Goal: Book appointment/travel/reservation

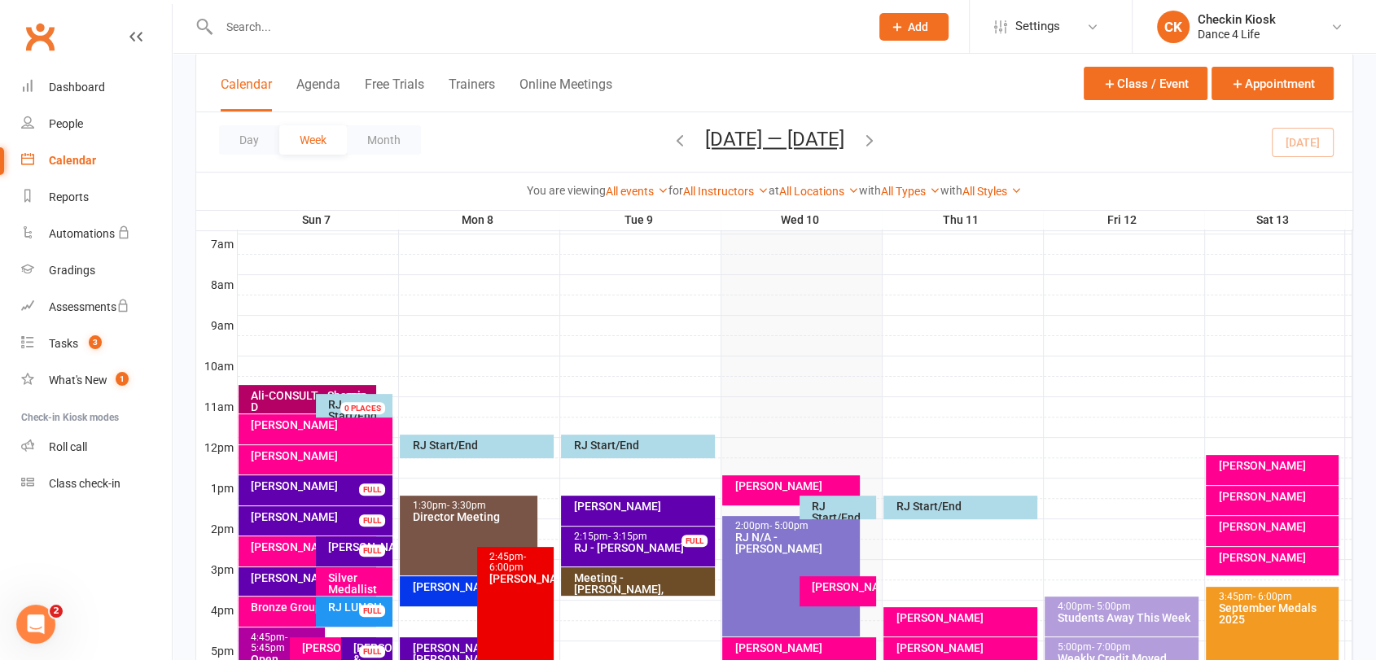
scroll to position [362, 0]
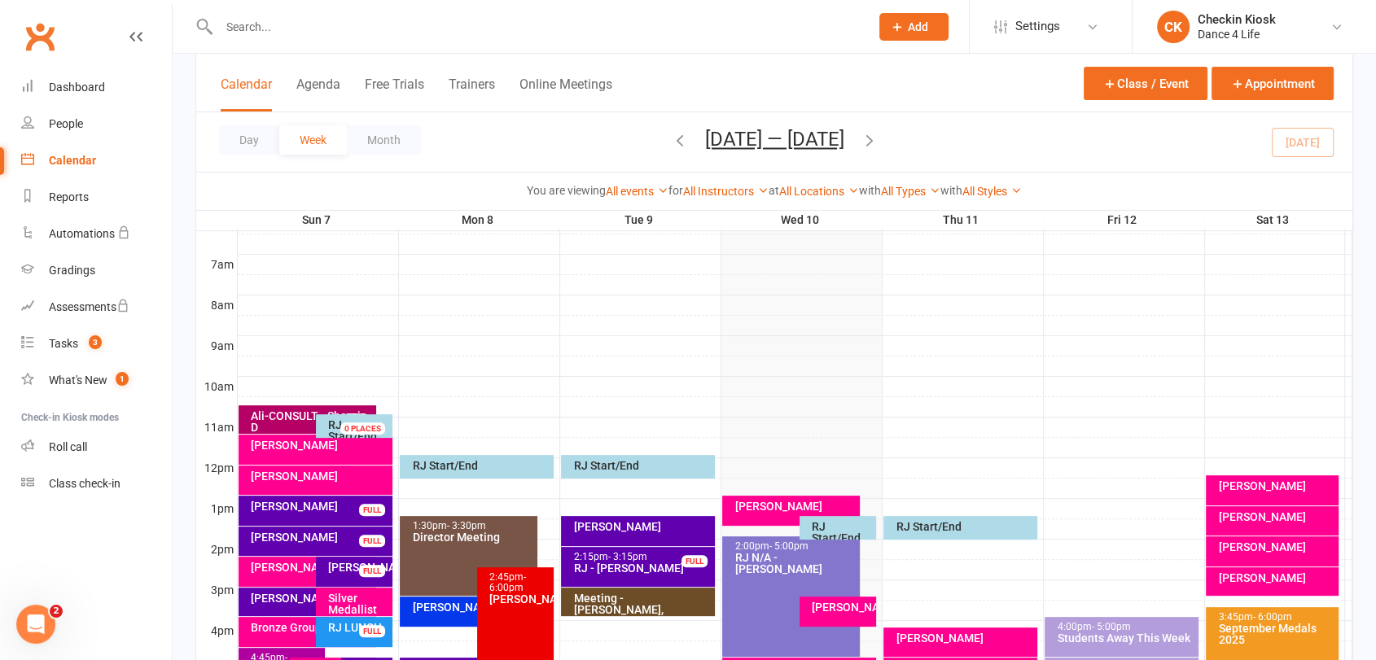
click at [873, 147] on icon "button" at bounding box center [870, 140] width 18 height 18
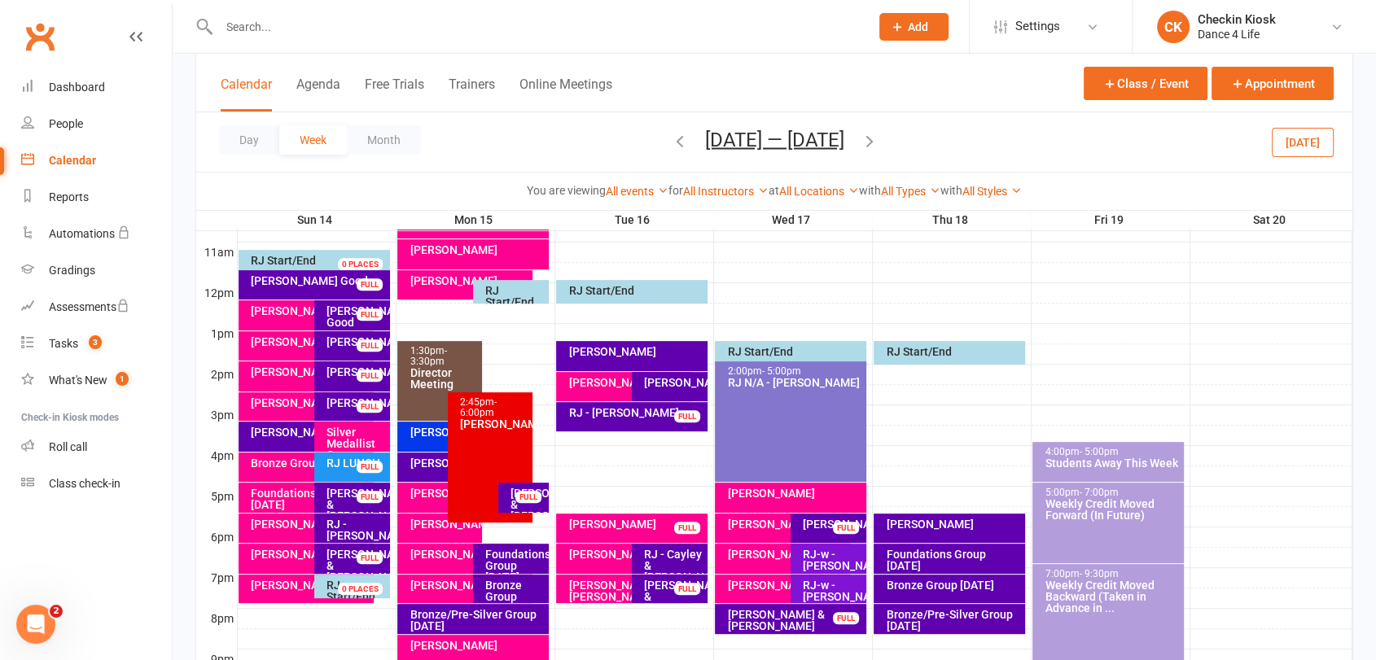
scroll to position [633, 0]
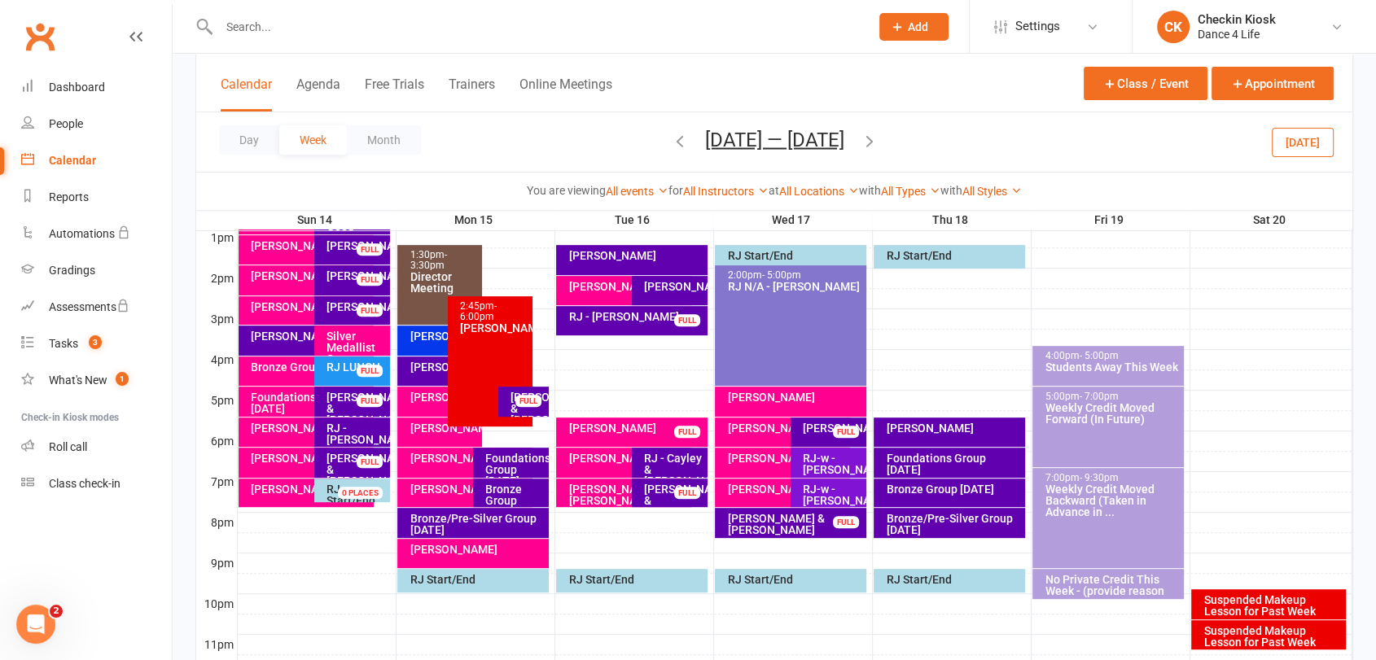
drag, startPoint x: 1310, startPoint y: 142, endPoint x: 1168, endPoint y: 193, distance: 151.4
click at [1311, 139] on button "[DATE]" at bounding box center [1303, 141] width 62 height 29
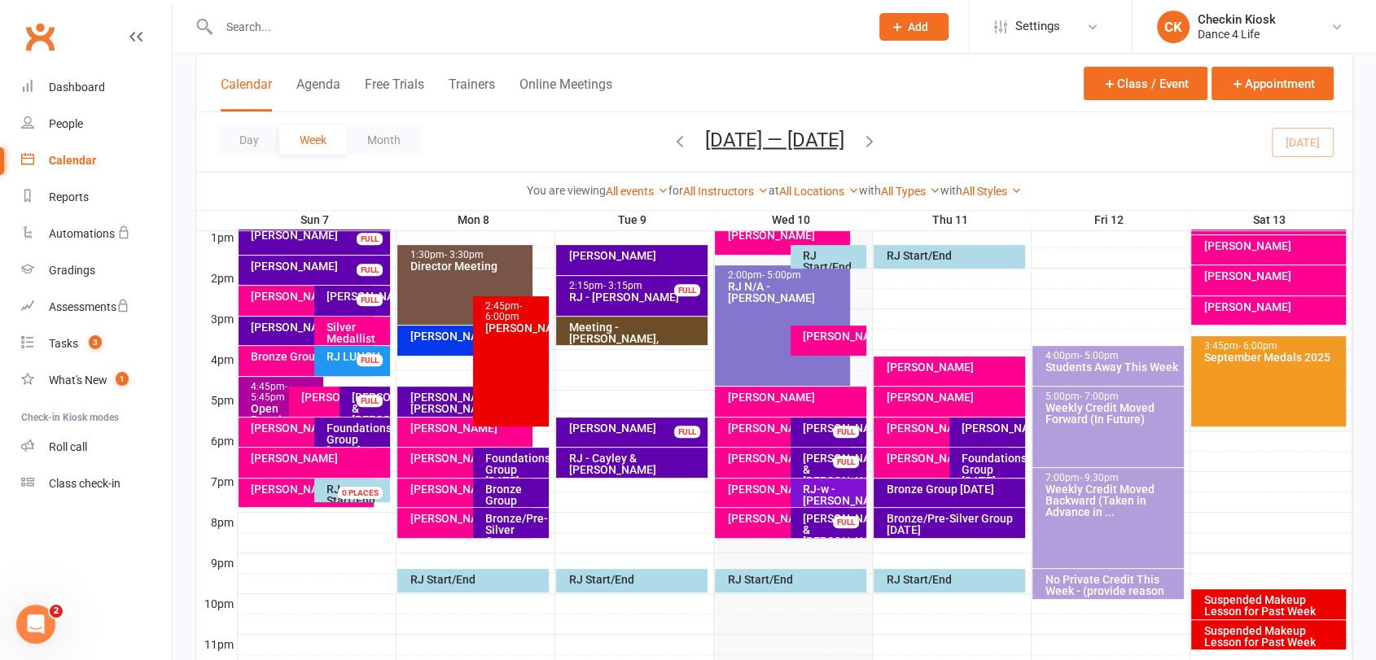
click at [870, 144] on icon "button" at bounding box center [870, 140] width 18 height 18
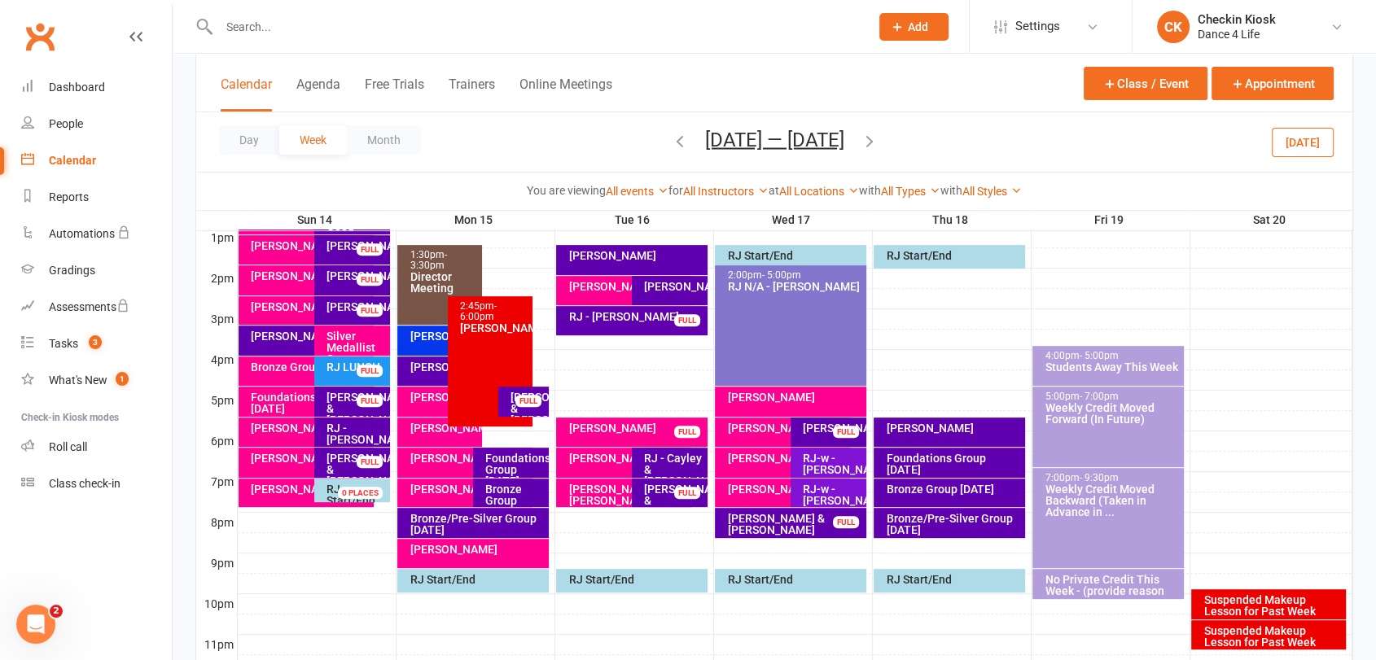
click at [847, 459] on div "RJ-w - [PERSON_NAME]" at bounding box center [832, 464] width 61 height 23
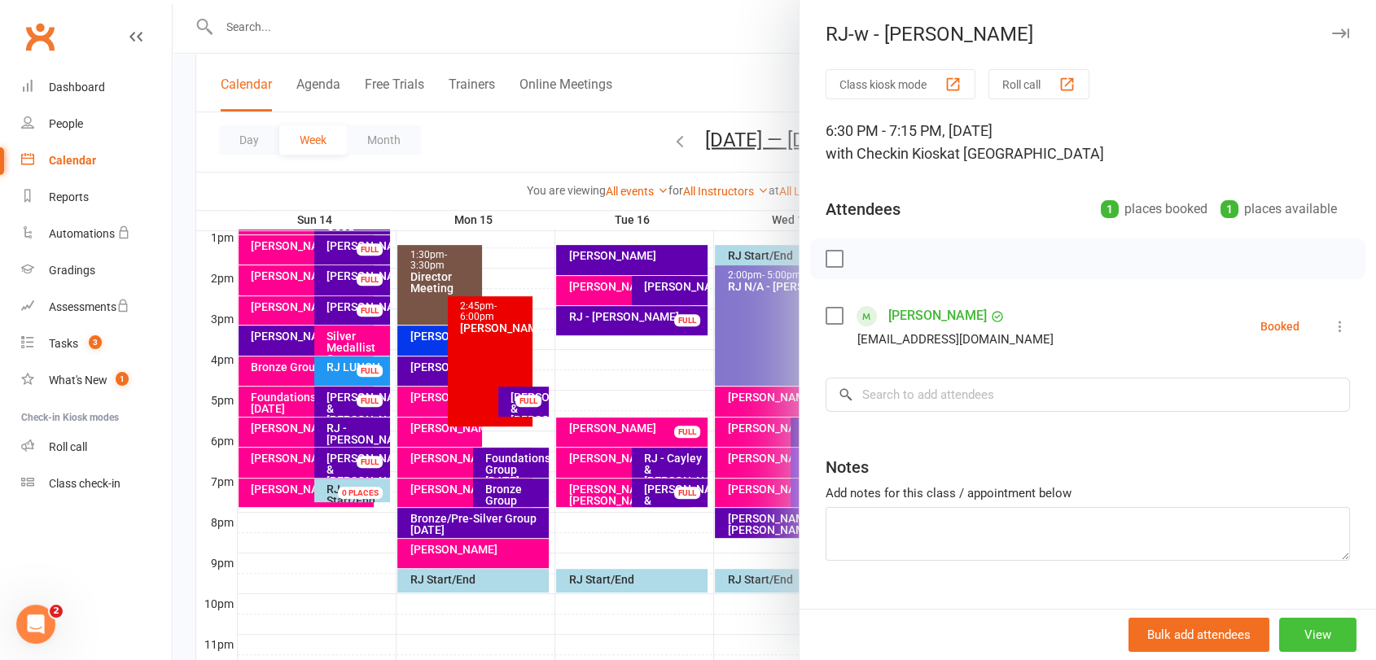
click at [1279, 633] on button "View" at bounding box center [1317, 635] width 77 height 34
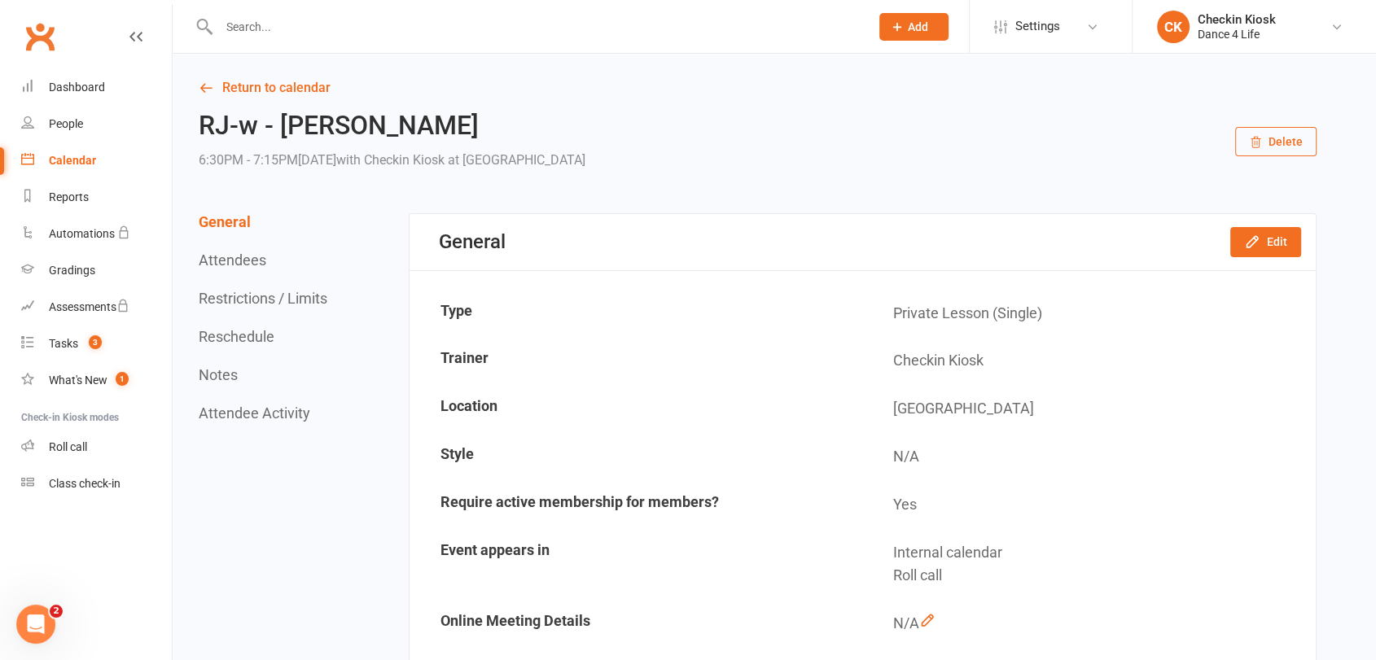
click at [246, 342] on button "Reschedule" at bounding box center [237, 336] width 76 height 17
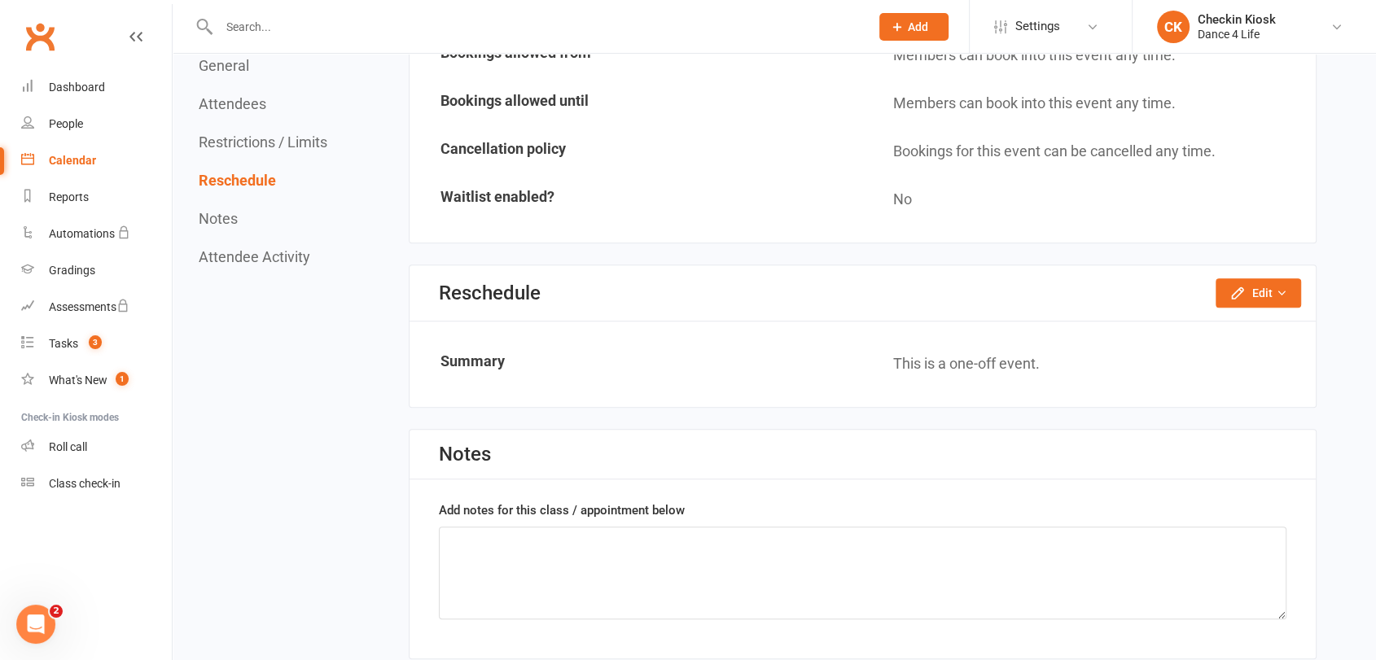
scroll to position [1111, 0]
click at [1281, 297] on button "Edit" at bounding box center [1258, 291] width 85 height 29
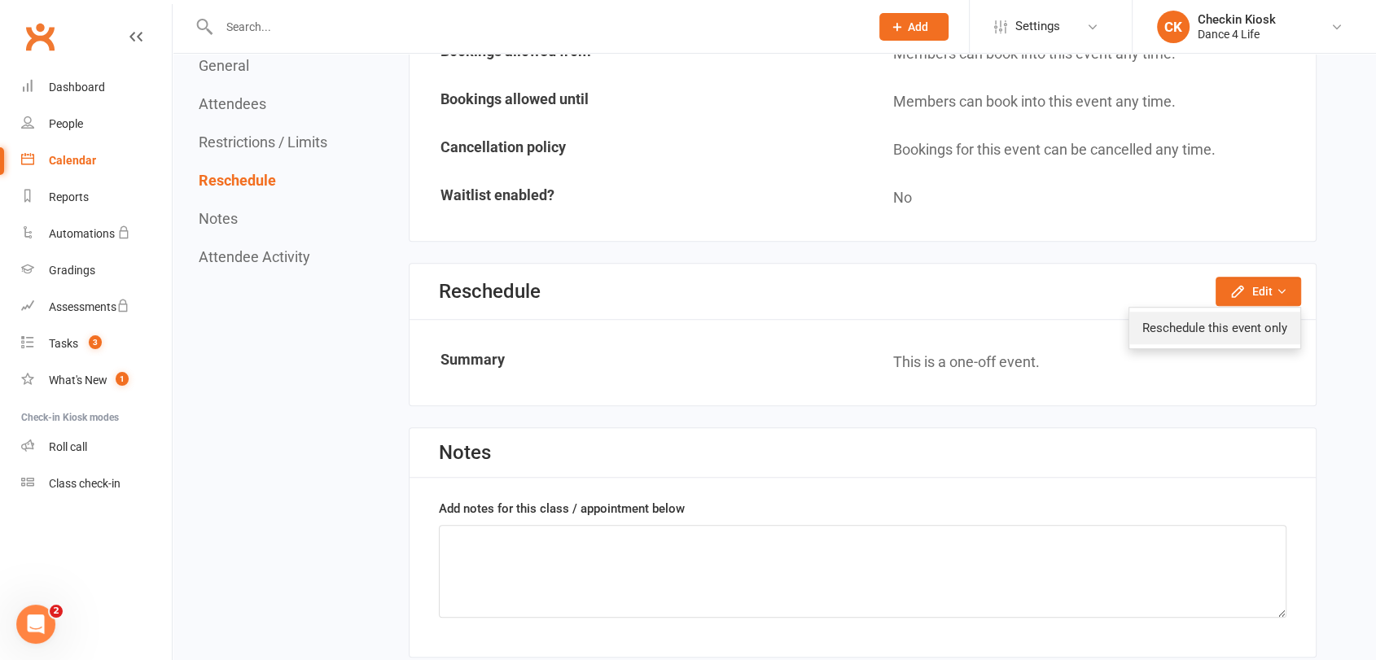
click at [1256, 326] on link "Reschedule this event only" at bounding box center [1214, 328] width 171 height 33
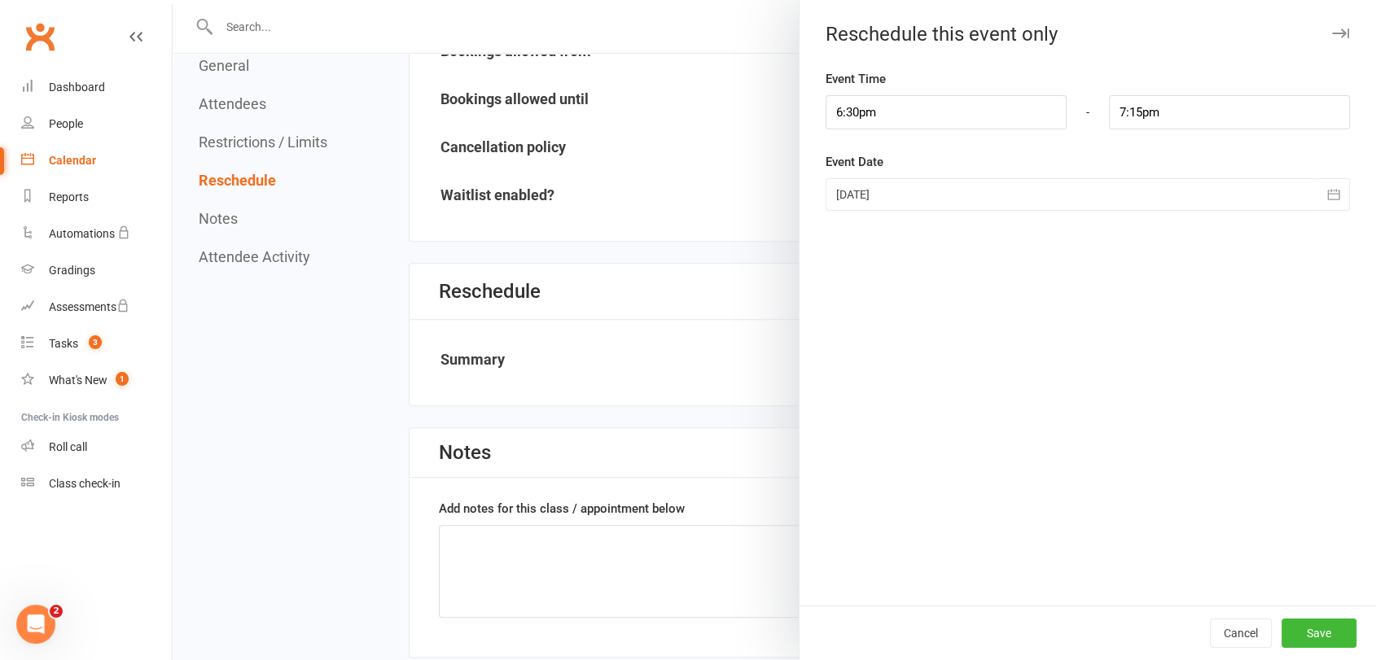
drag, startPoint x: 918, startPoint y: 195, endPoint x: 930, endPoint y: 195, distance: 11.4
click at [921, 194] on div at bounding box center [1088, 194] width 524 height 33
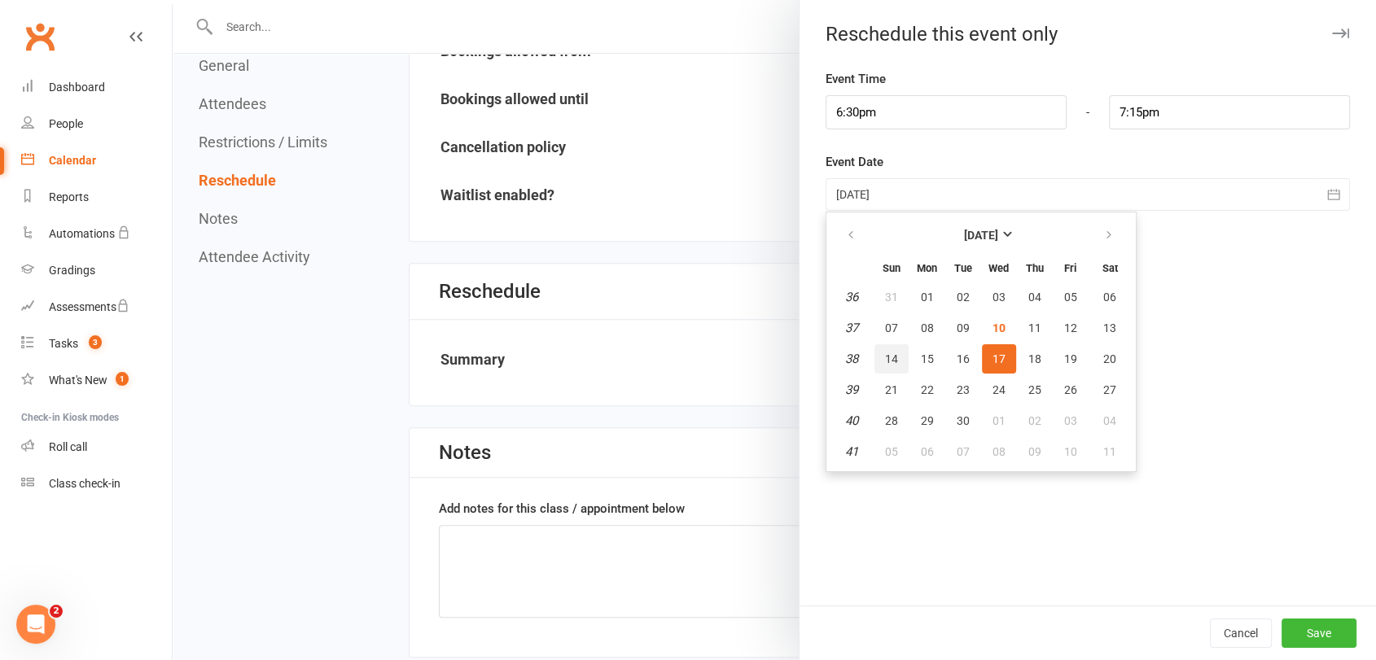
click at [891, 361] on button "14" at bounding box center [891, 358] width 34 height 29
type input "[DATE]"
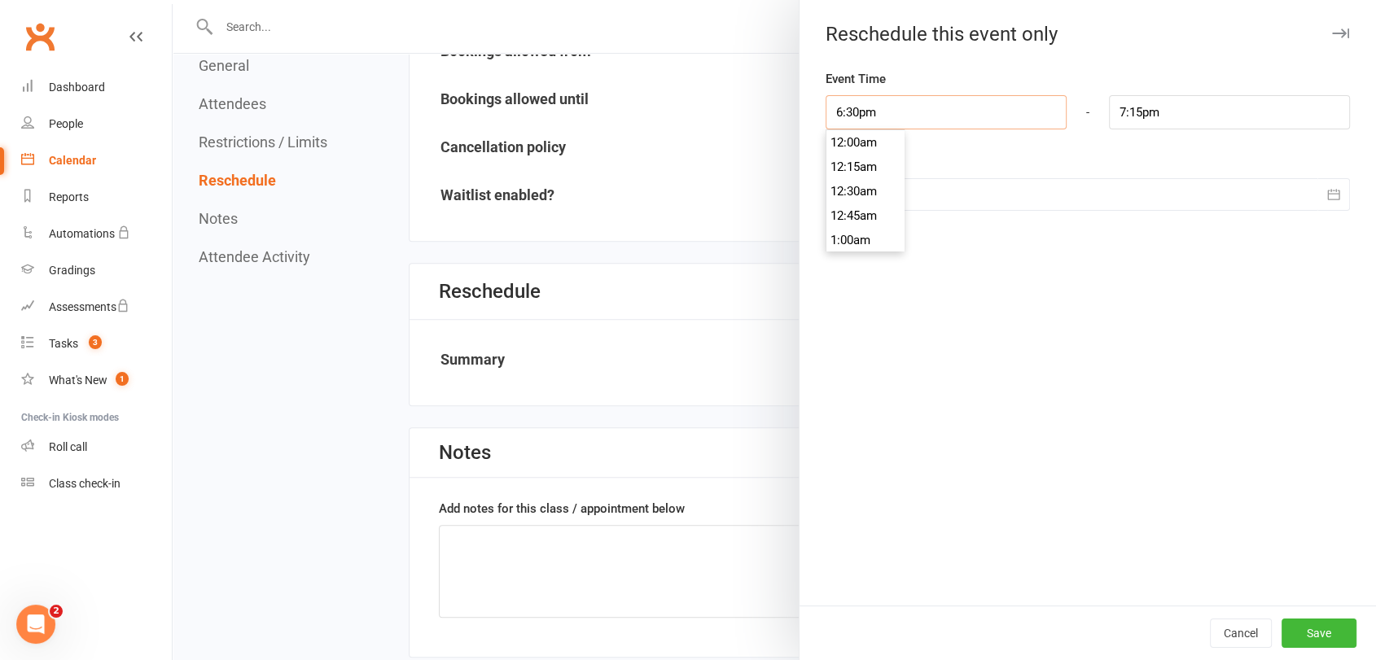
click at [887, 104] on input "6:30pm" at bounding box center [946, 112] width 241 height 34
type input "7:00pm"
click at [1168, 112] on input "7:45pm" at bounding box center [1229, 112] width 241 height 34
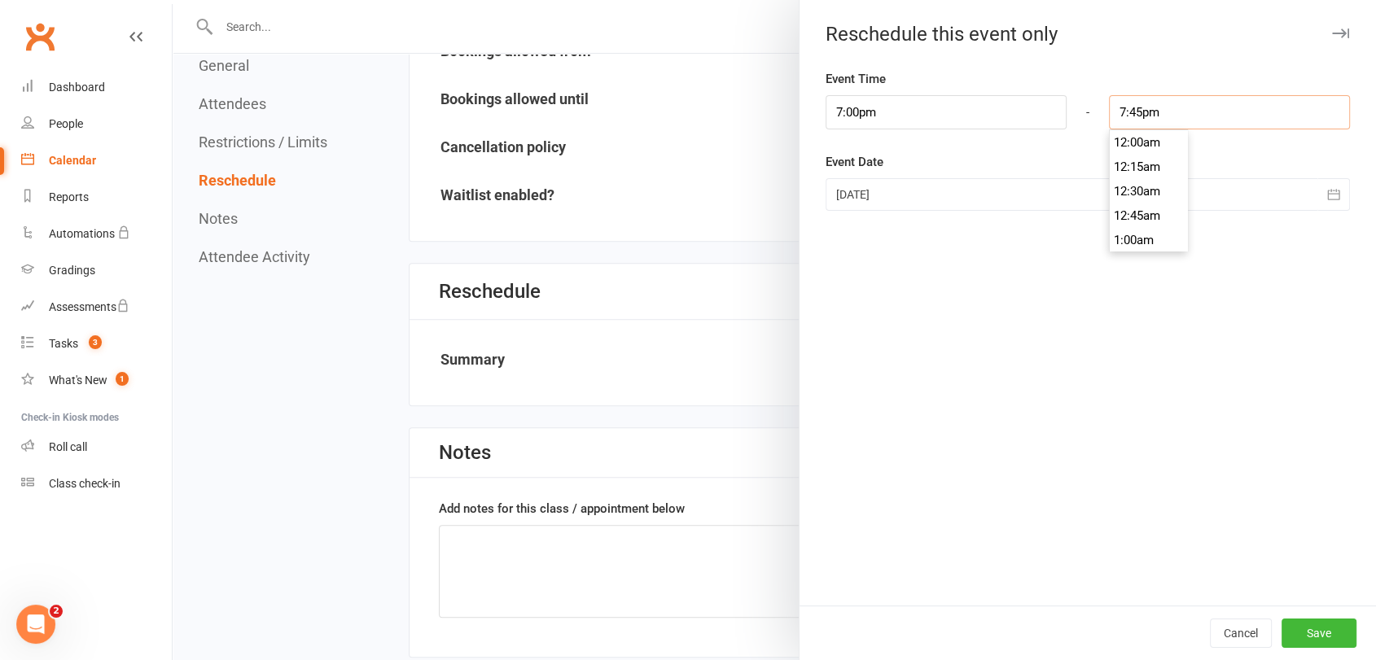
scroll to position [1905, 0]
type input "8:00pm"
click at [1144, 185] on li "8:00pm" at bounding box center [1149, 191] width 78 height 24
drag, startPoint x: 914, startPoint y: 117, endPoint x: 881, endPoint y: 169, distance: 60.8
click at [914, 116] on input "7:00pm" at bounding box center [946, 112] width 241 height 34
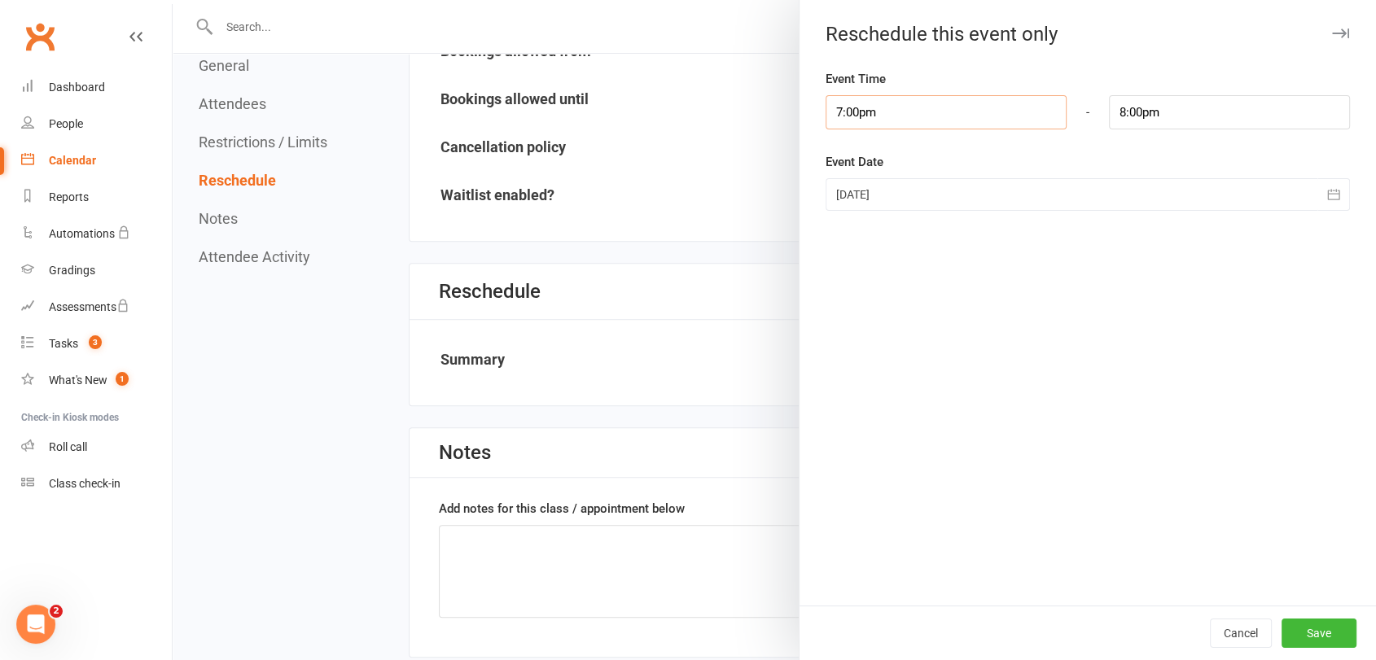
scroll to position [1831, 0]
type input "7:15pm"
click at [859, 195] on li "7:15pm" at bounding box center [865, 192] width 78 height 24
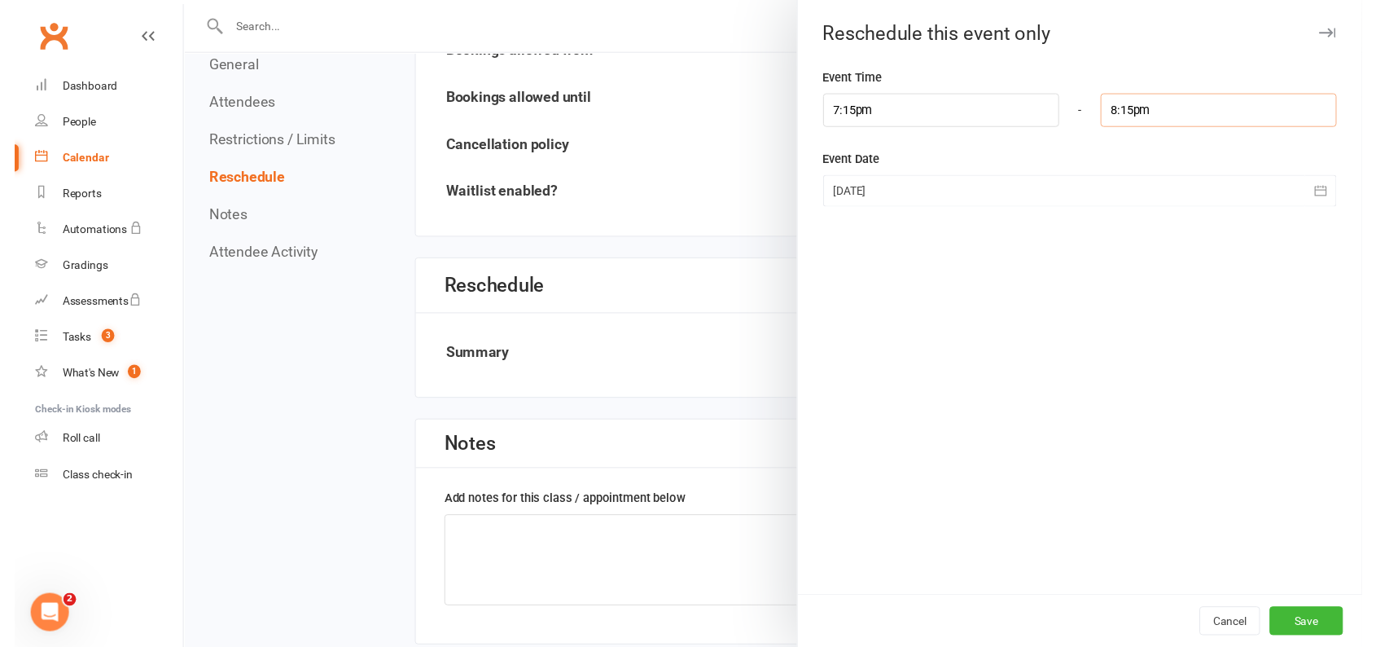
scroll to position [1954, 0]
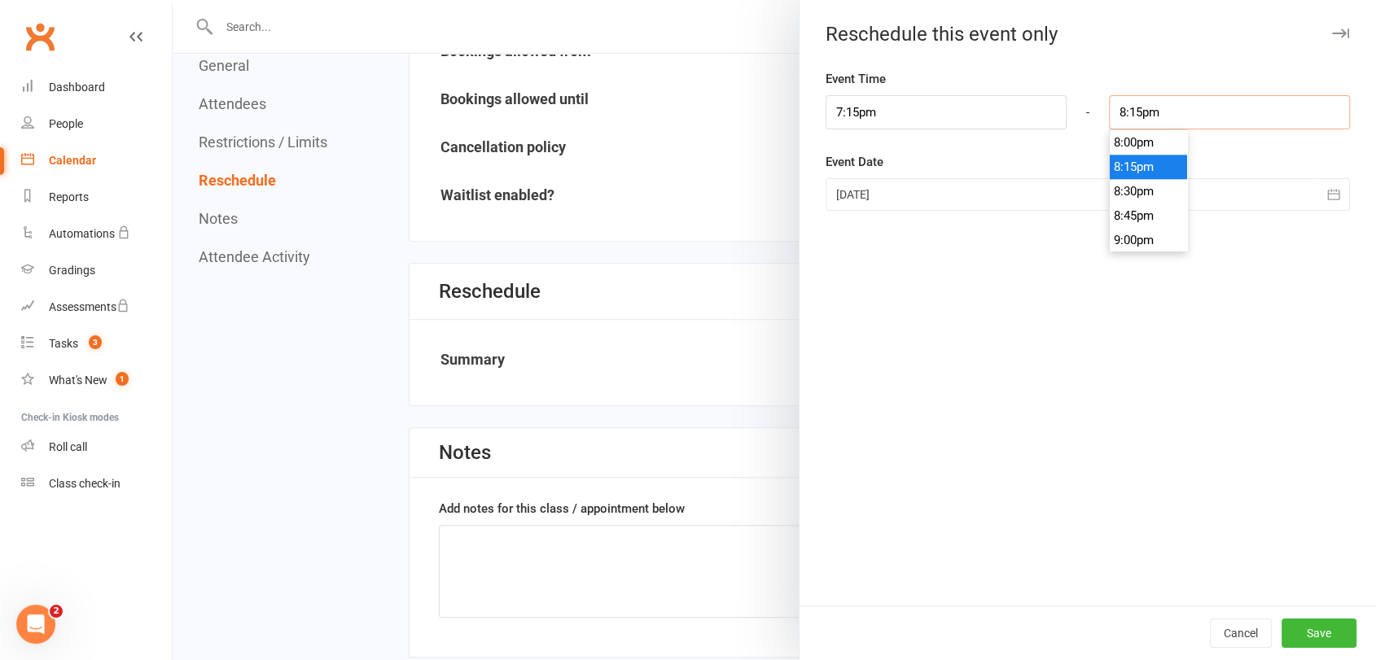
click at [1202, 112] on input "8:15pm" at bounding box center [1229, 112] width 241 height 34
type input "8:00pm"
click at [1151, 147] on li "8:00pm" at bounding box center [1149, 142] width 78 height 24
click at [1322, 620] on button "Save" at bounding box center [1319, 633] width 75 height 29
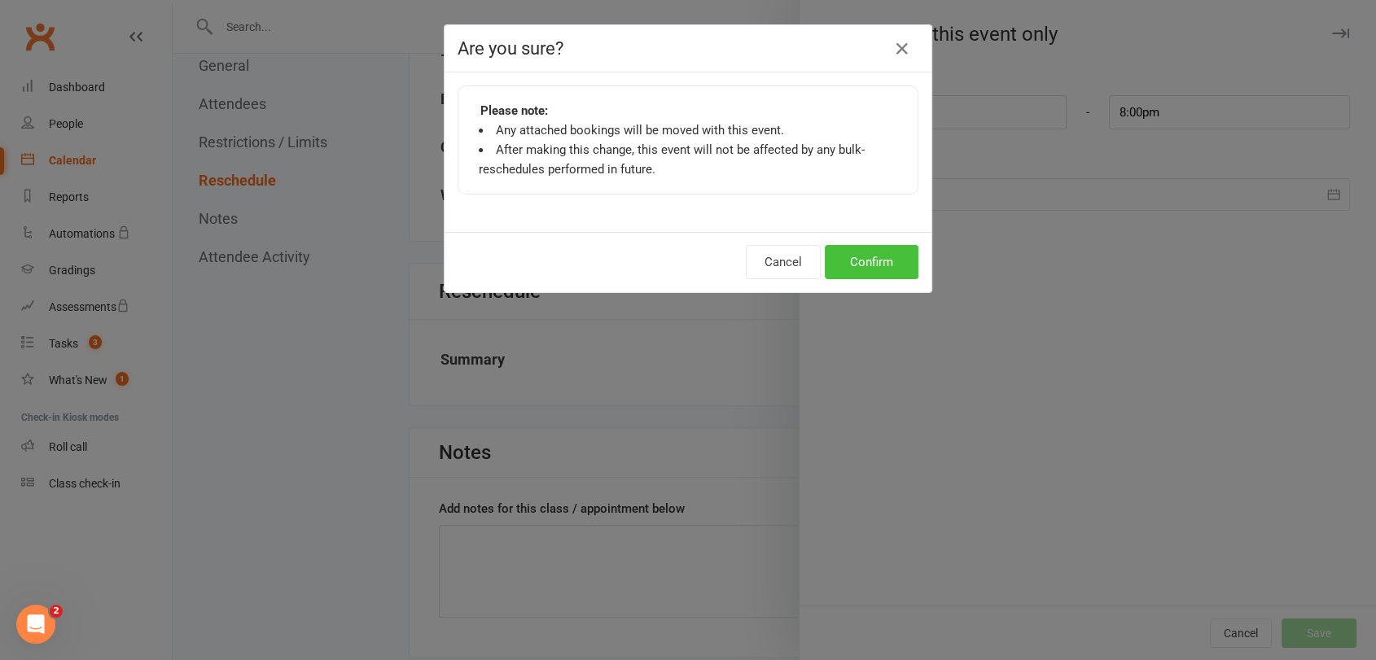
click at [887, 264] on button "Confirm" at bounding box center [872, 262] width 94 height 34
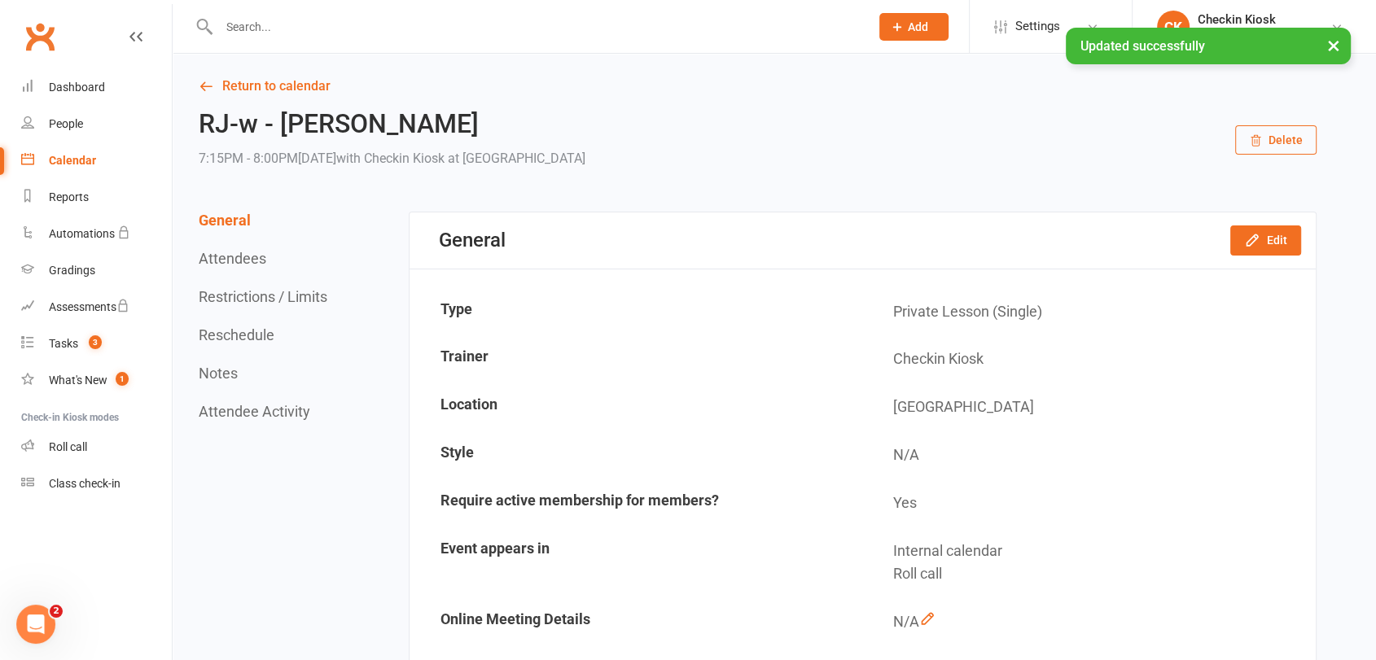
scroll to position [0, 0]
drag, startPoint x: 300, startPoint y: 87, endPoint x: 370, endPoint y: 105, distance: 72.3
click at [300, 88] on link "Return to calendar" at bounding box center [758, 88] width 1118 height 23
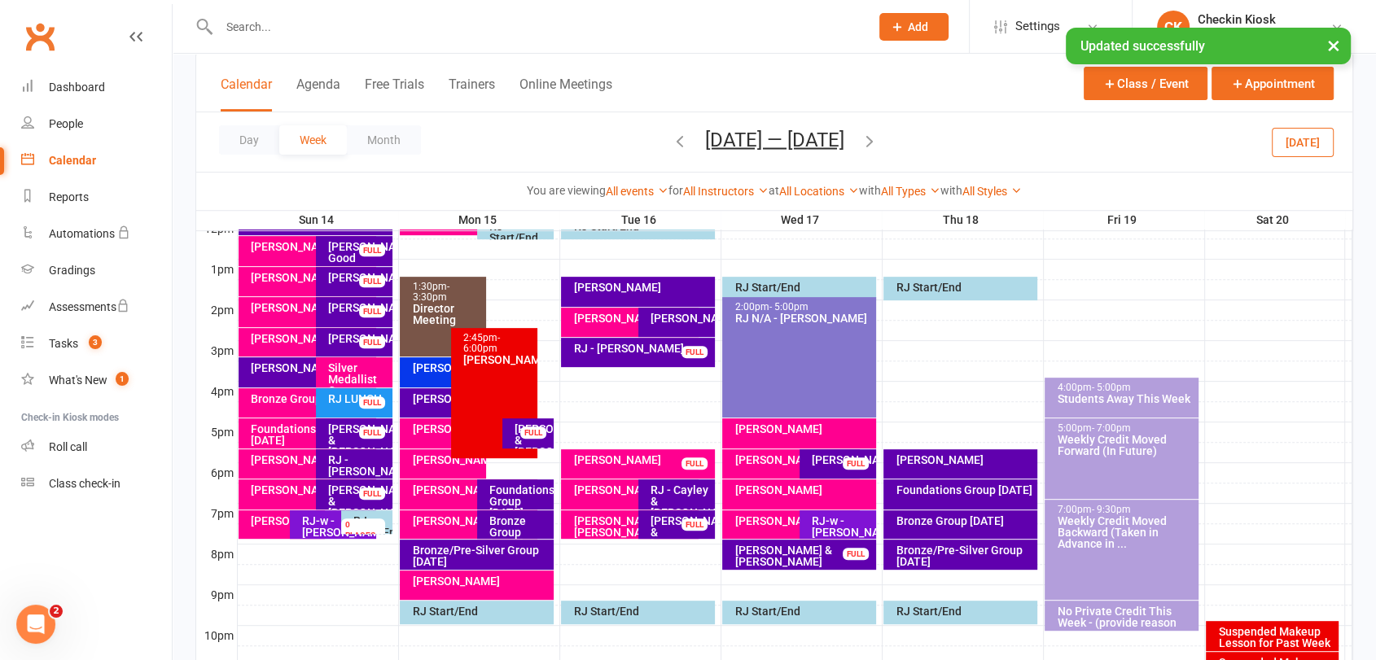
scroll to position [633, 0]
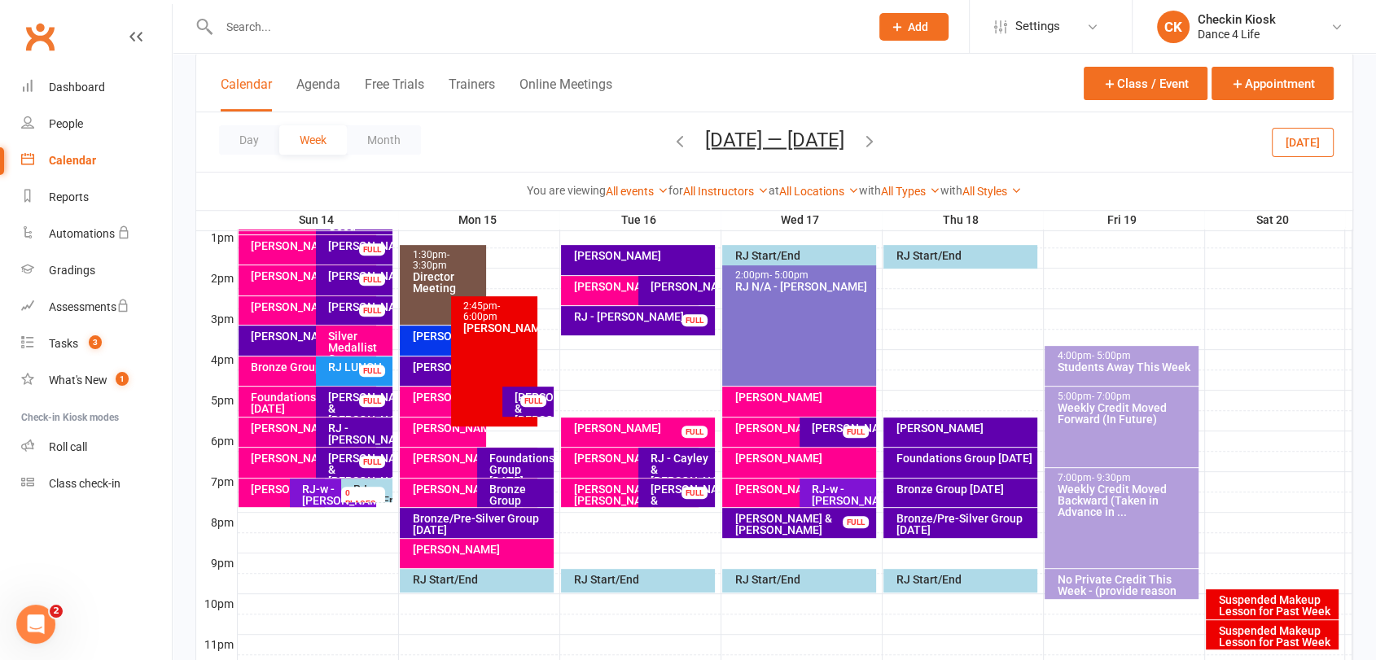
click at [1330, 131] on button "[DATE]" at bounding box center [1303, 141] width 62 height 29
